Goal: Navigation & Orientation: Go to known website

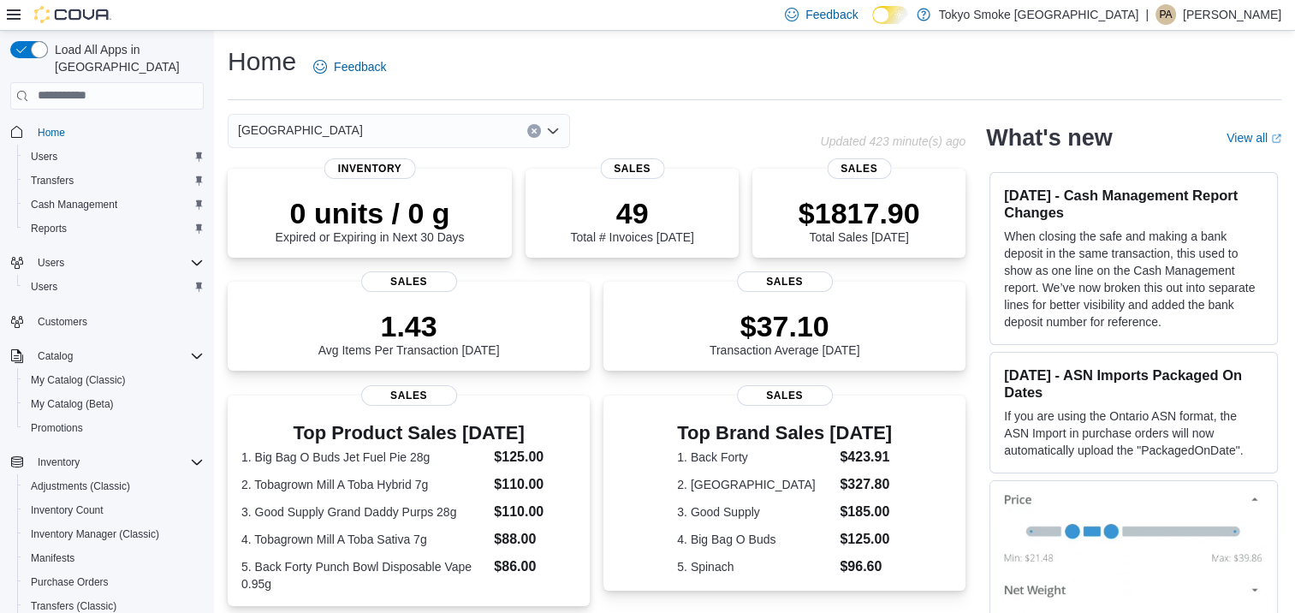
click at [1252, 16] on p "Phoebe Andreason" at bounding box center [1232, 14] width 98 height 21
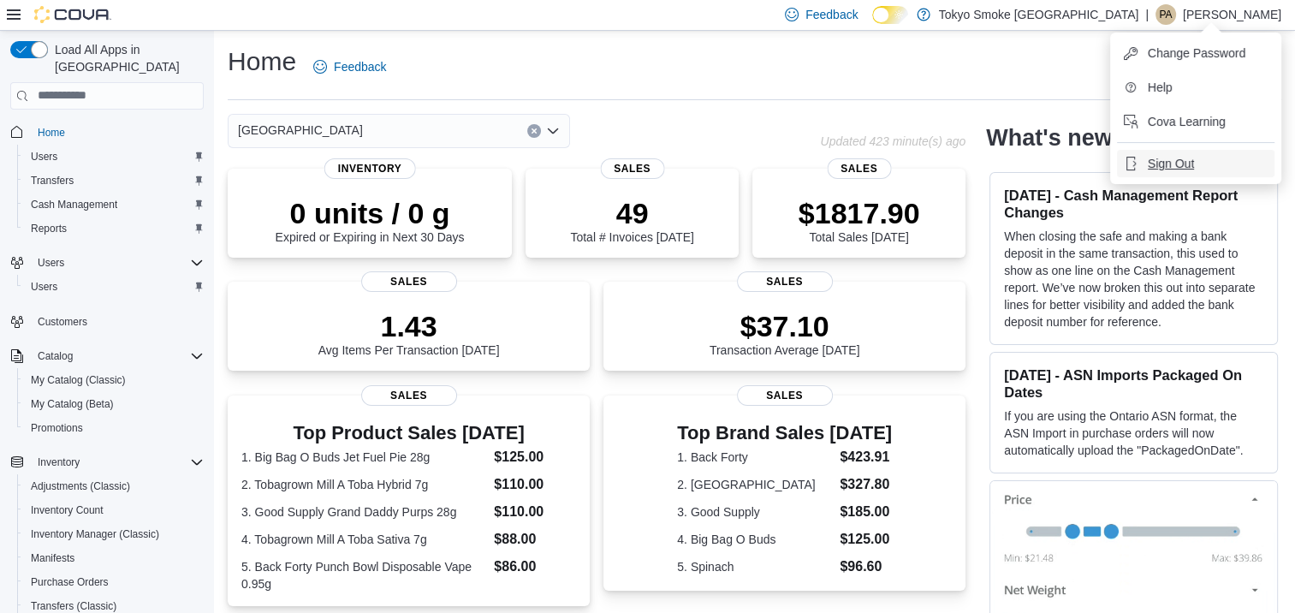
click at [1154, 164] on span "Sign Out" at bounding box center [1171, 163] width 46 height 17
